Goal: Communication & Community: Answer question/provide support

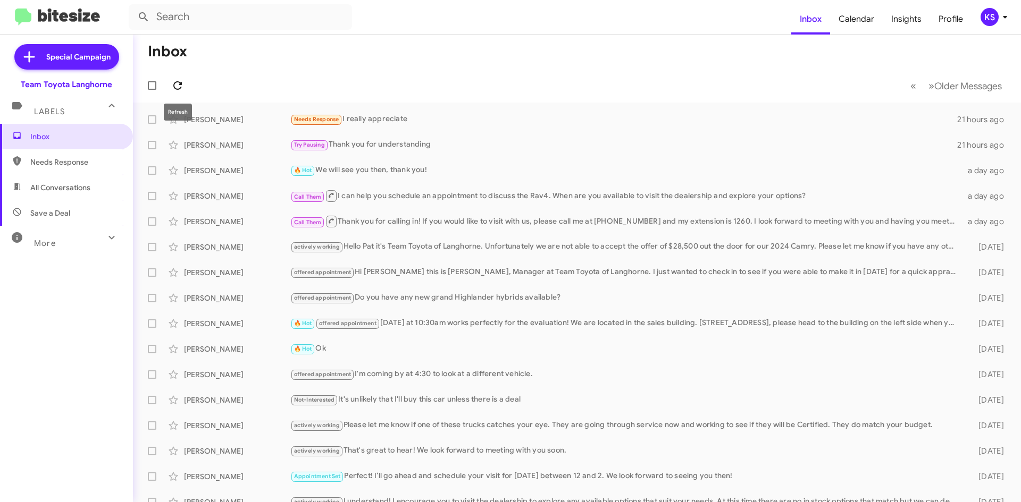
click at [174, 83] on icon at bounding box center [177, 85] width 9 height 9
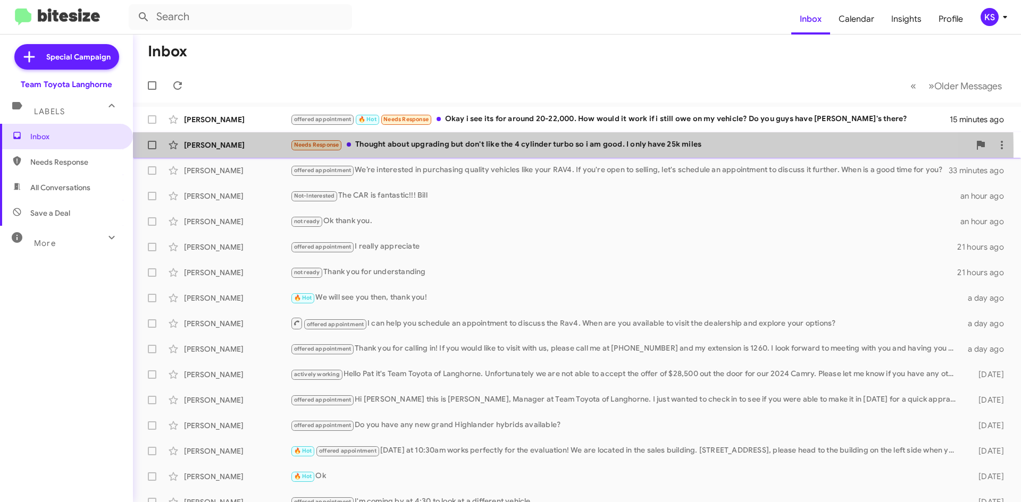
click at [445, 151] on div "Needs Response Thought about upgrading but don't like the 4 cylinder turbo so i…" at bounding box center [630, 145] width 680 height 12
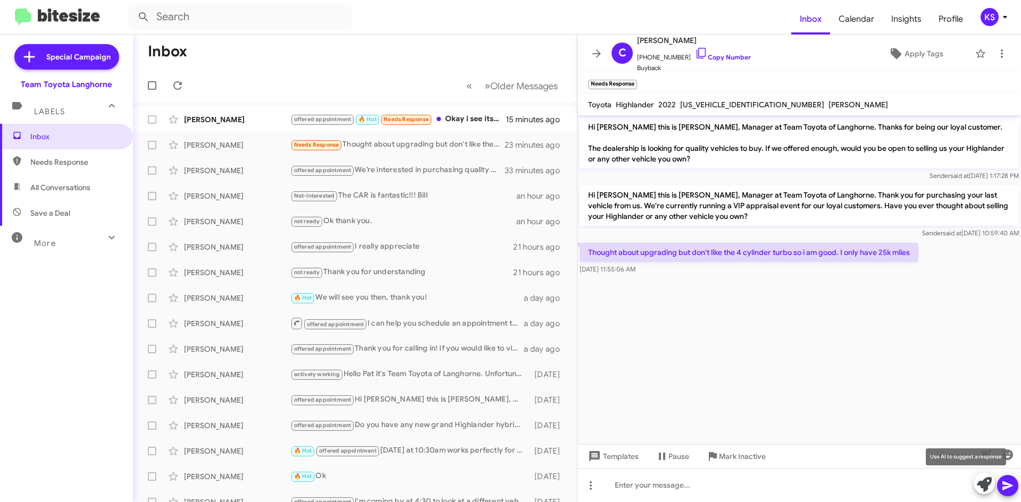
click at [984, 490] on icon at bounding box center [984, 484] width 15 height 15
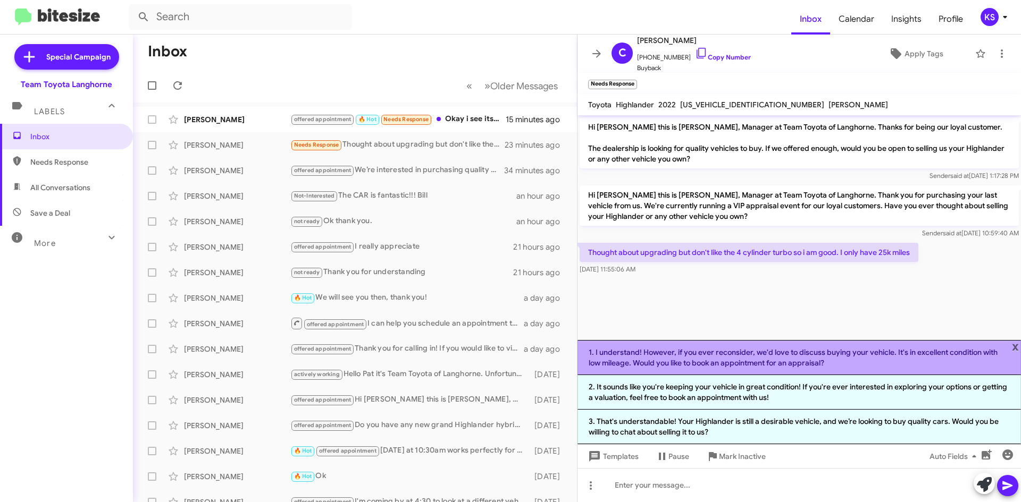
click at [718, 360] on li "1. I understand! However, if you ever reconsider, we'd love to discuss buying y…" at bounding box center [798, 357] width 443 height 35
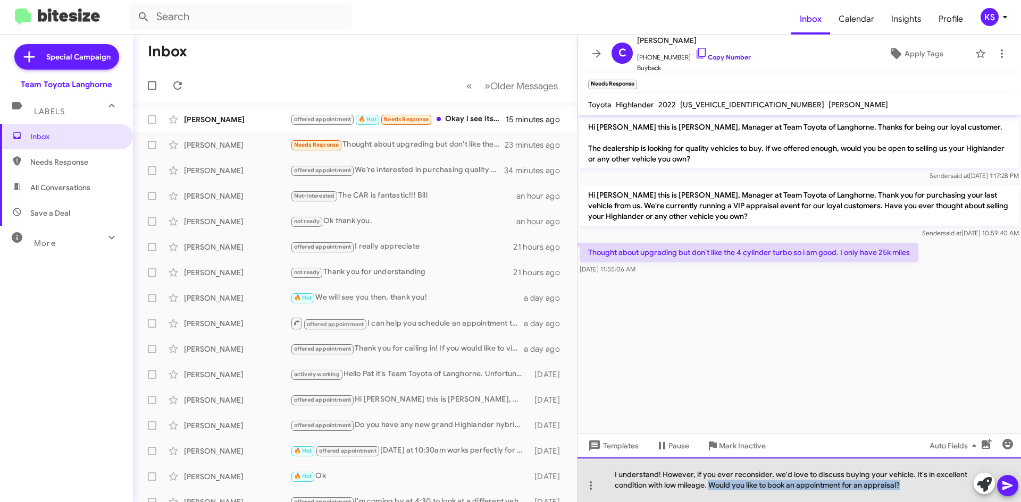
drag, startPoint x: 902, startPoint y: 490, endPoint x: 713, endPoint y: 491, distance: 188.8
click at [713, 491] on div "I understand! However, if you ever reconsider, we'd love to discuss buying your…" at bounding box center [798, 480] width 443 height 45
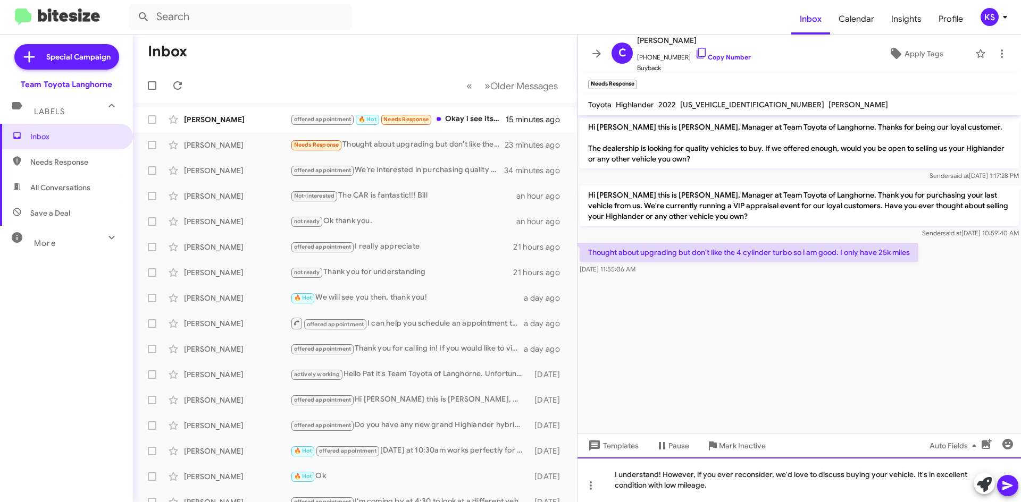
click at [913, 475] on div "I understand! However, if you ever reconsider, we'd love to discuss buying your…" at bounding box center [798, 480] width 443 height 45
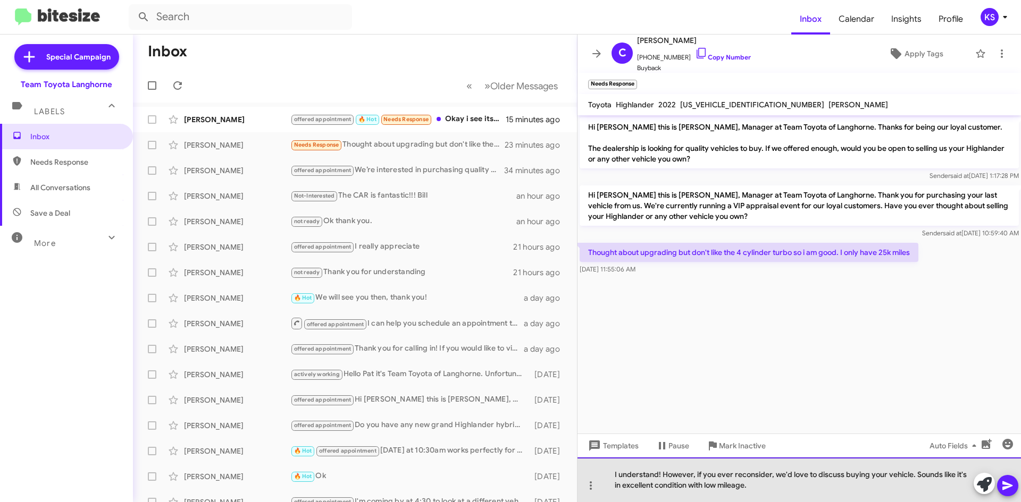
click at [767, 488] on div "I understand! However, if you ever reconsider, we'd love to discuss buying your…" at bounding box center [798, 480] width 443 height 45
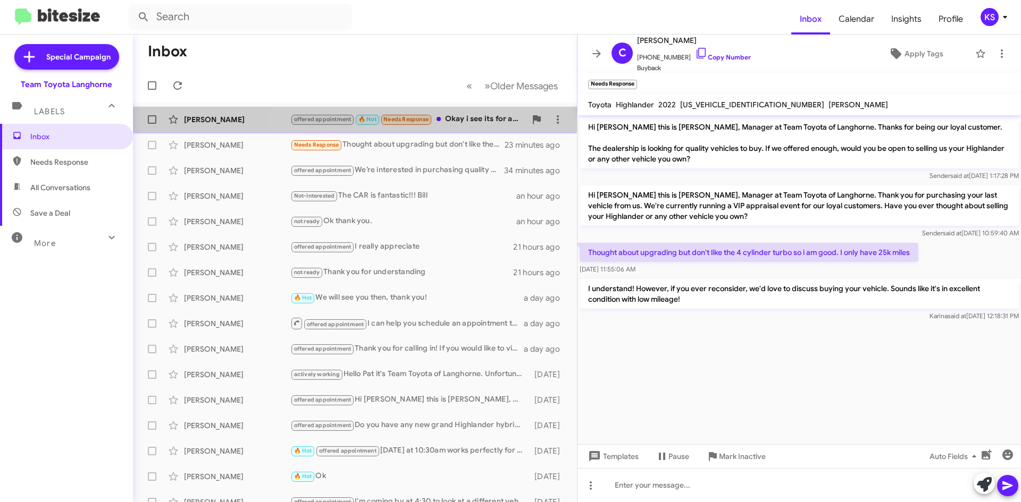
click at [465, 117] on div "offered appointment 🔥 Hot Needs Response Okay i see its for around 20-22,000. H…" at bounding box center [408, 119] width 236 height 12
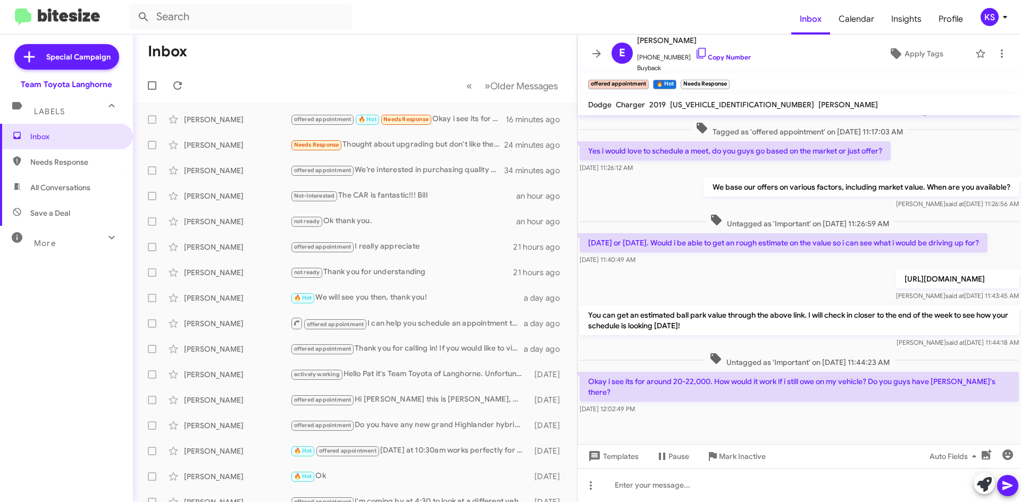
scroll to position [179, 0]
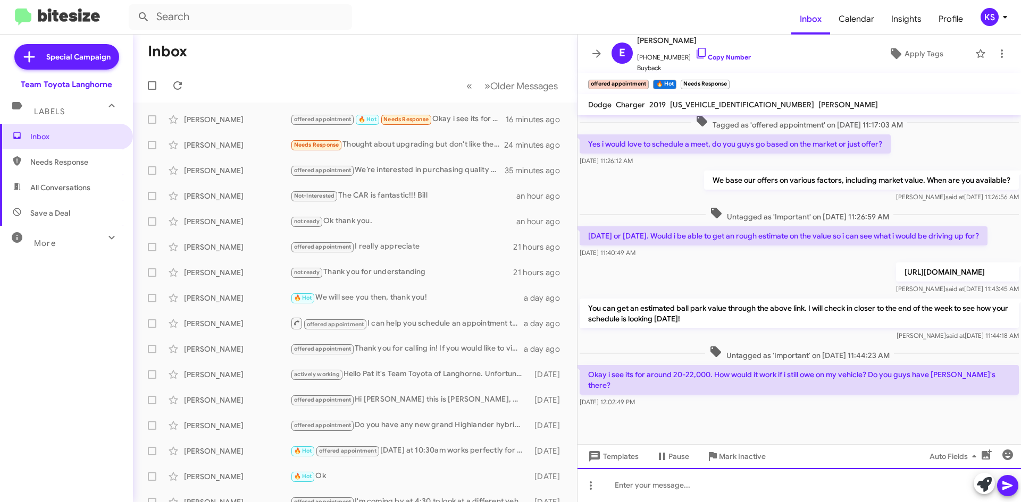
click at [749, 491] on div at bounding box center [798, 485] width 443 height 34
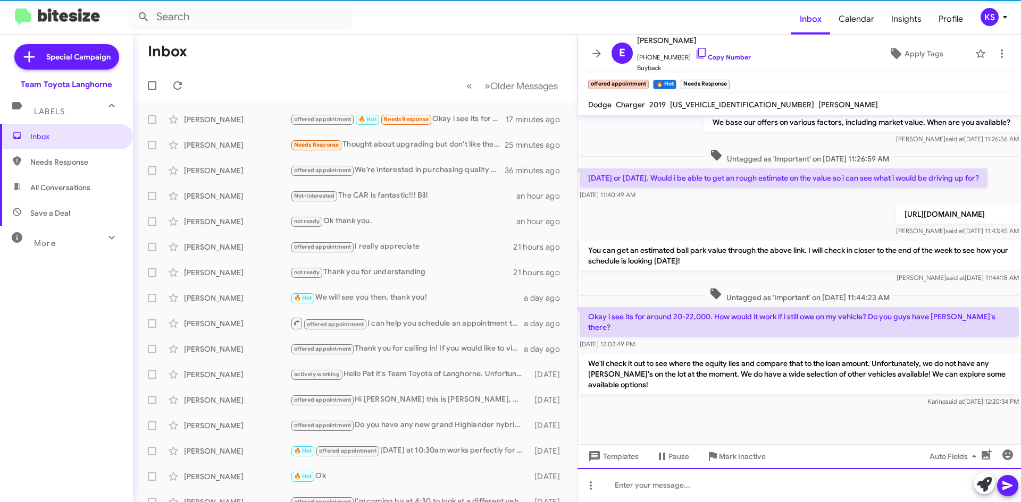
scroll to position [239, 0]
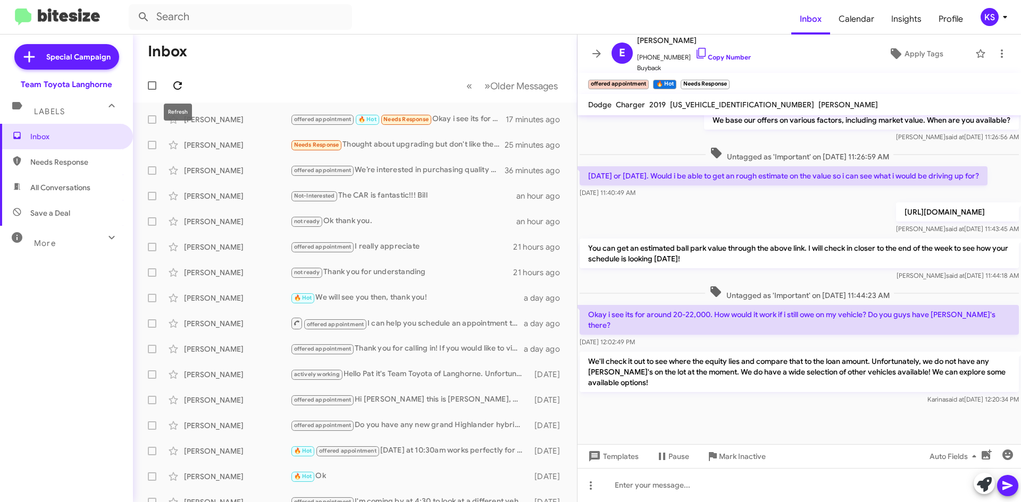
click at [180, 82] on icon at bounding box center [177, 85] width 13 height 13
click at [49, 195] on span "All Conversations" at bounding box center [66, 188] width 133 height 26
type input "in:all-conversations"
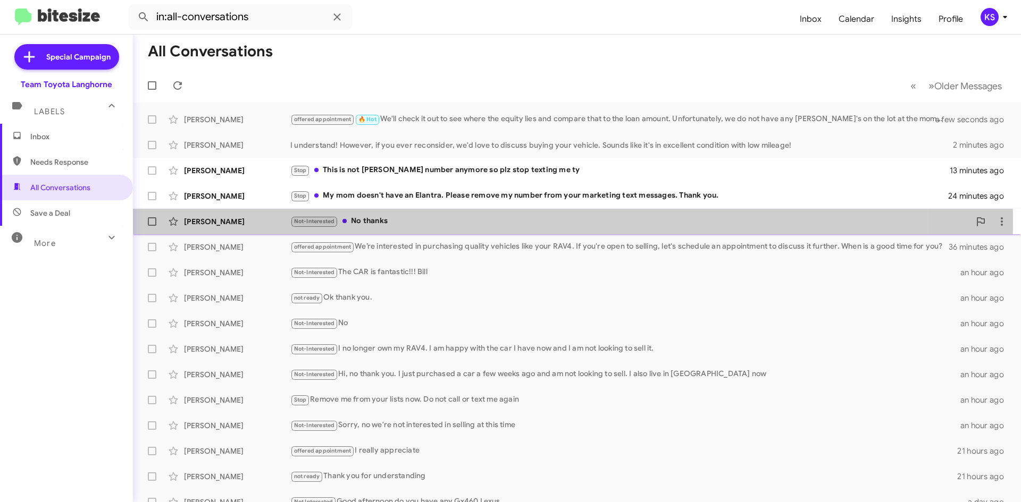
click at [430, 221] on div "Not-Interested No thanks" at bounding box center [630, 221] width 680 height 12
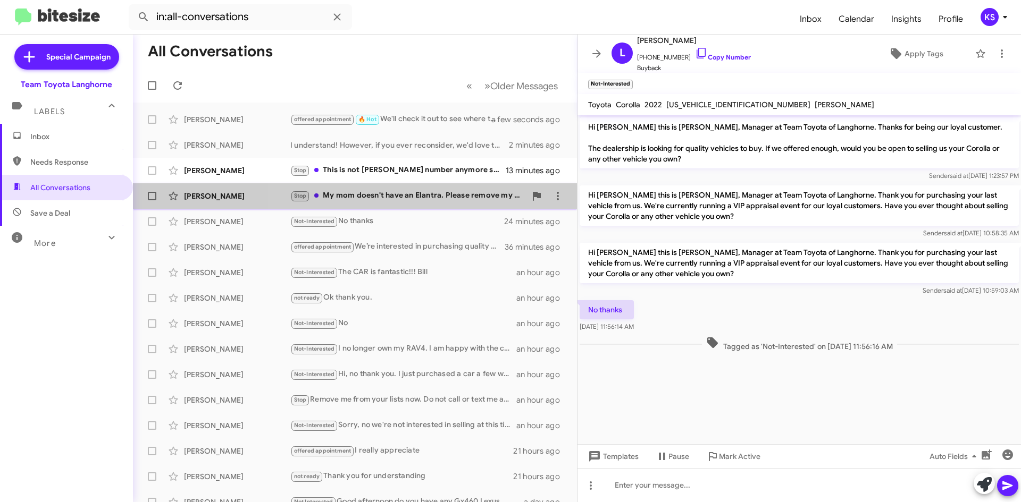
click at [417, 195] on div "Stop My mom doesn't have an Elantra. Please remove my number from your marketin…" at bounding box center [408, 196] width 236 height 12
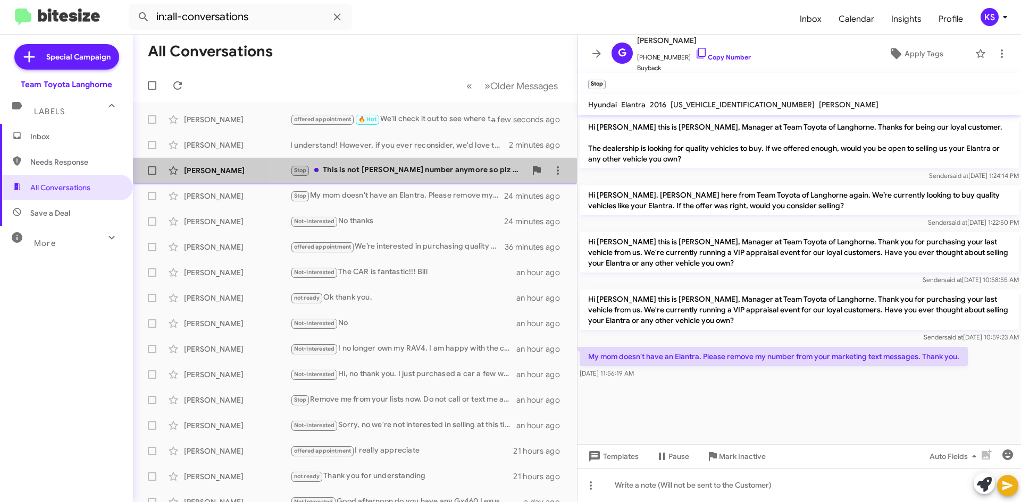
click at [408, 177] on div "Stop This is not [PERSON_NAME] number anymore so plz stop texting me ty" at bounding box center [408, 170] width 236 height 12
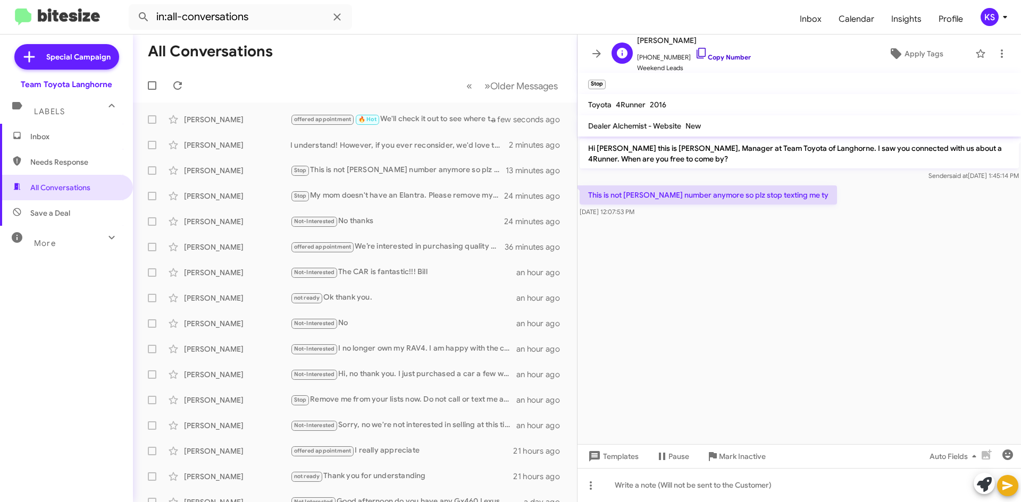
click at [695, 54] on icon at bounding box center [701, 53] width 13 height 13
click at [173, 86] on icon at bounding box center [177, 85] width 13 height 13
click at [174, 85] on icon at bounding box center [177, 85] width 9 height 9
click at [181, 91] on icon at bounding box center [177, 85] width 13 height 13
